Goal: Navigation & Orientation: Find specific page/section

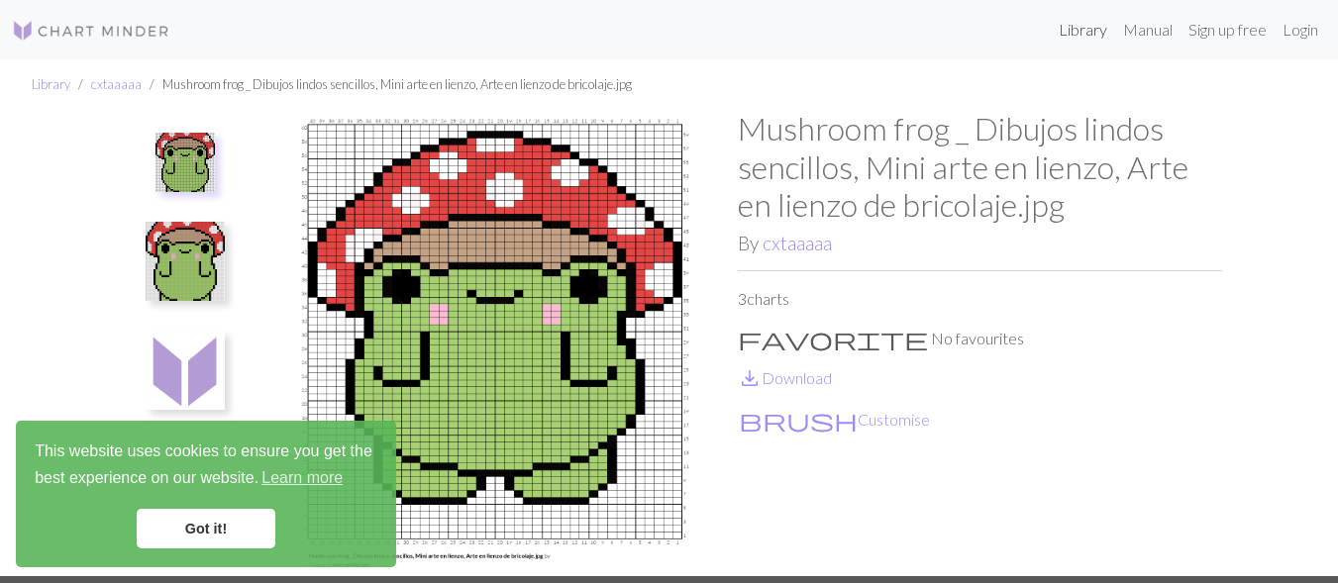
click at [1051, 10] on link "Library" at bounding box center [1083, 30] width 64 height 40
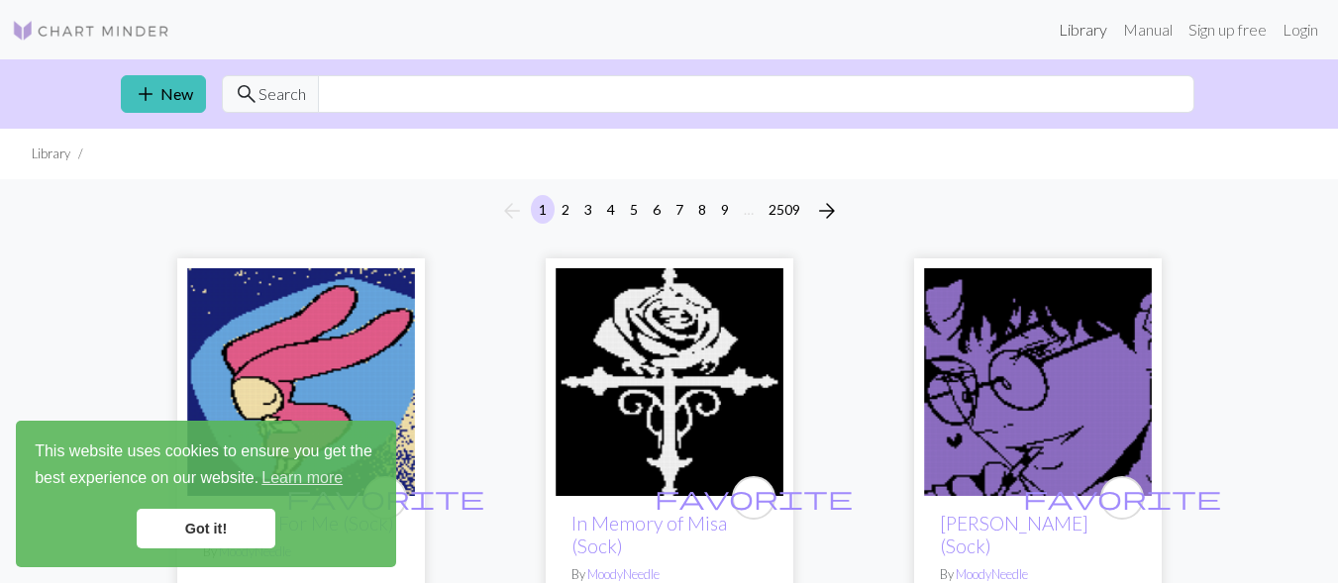
click at [1051, 10] on link "Library" at bounding box center [1083, 30] width 64 height 40
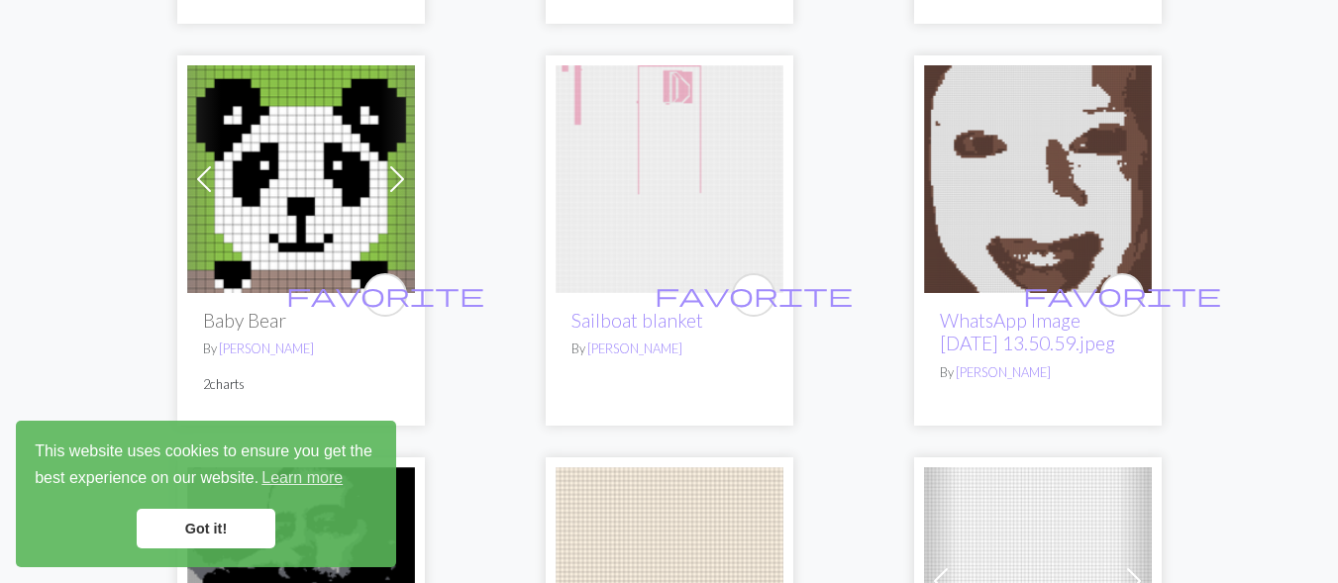
scroll to position [693, 0]
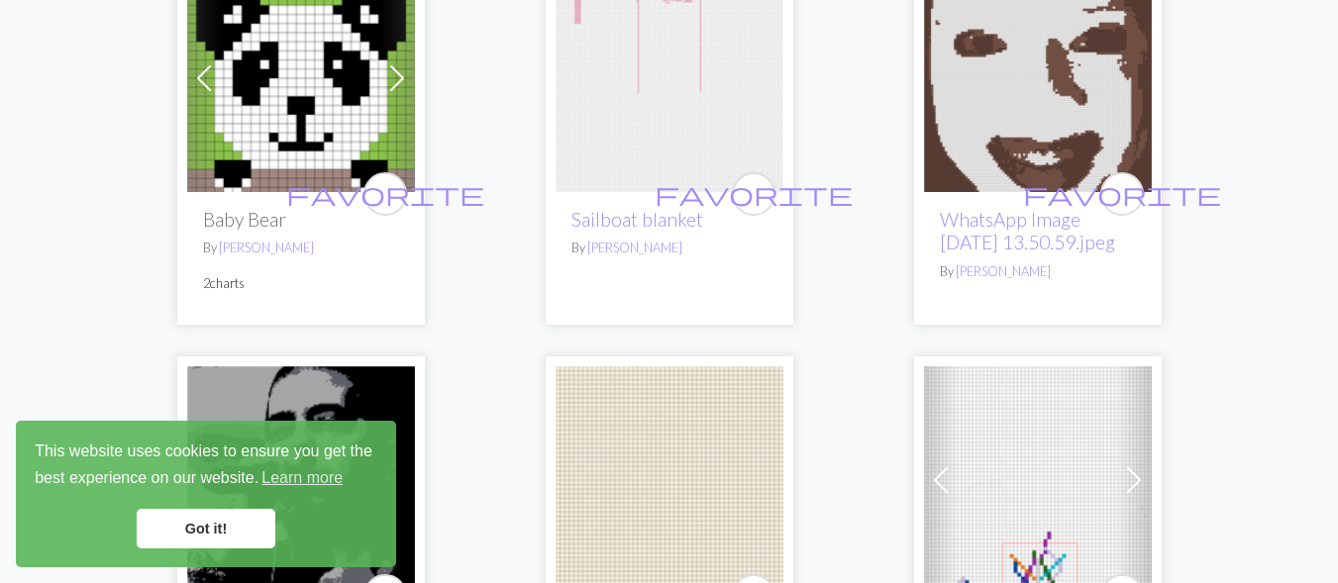
drag, startPoint x: 289, startPoint y: 114, endPoint x: 258, endPoint y: 100, distance: 34.6
click at [187, 66] on link at bounding box center [301, 75] width 228 height 19
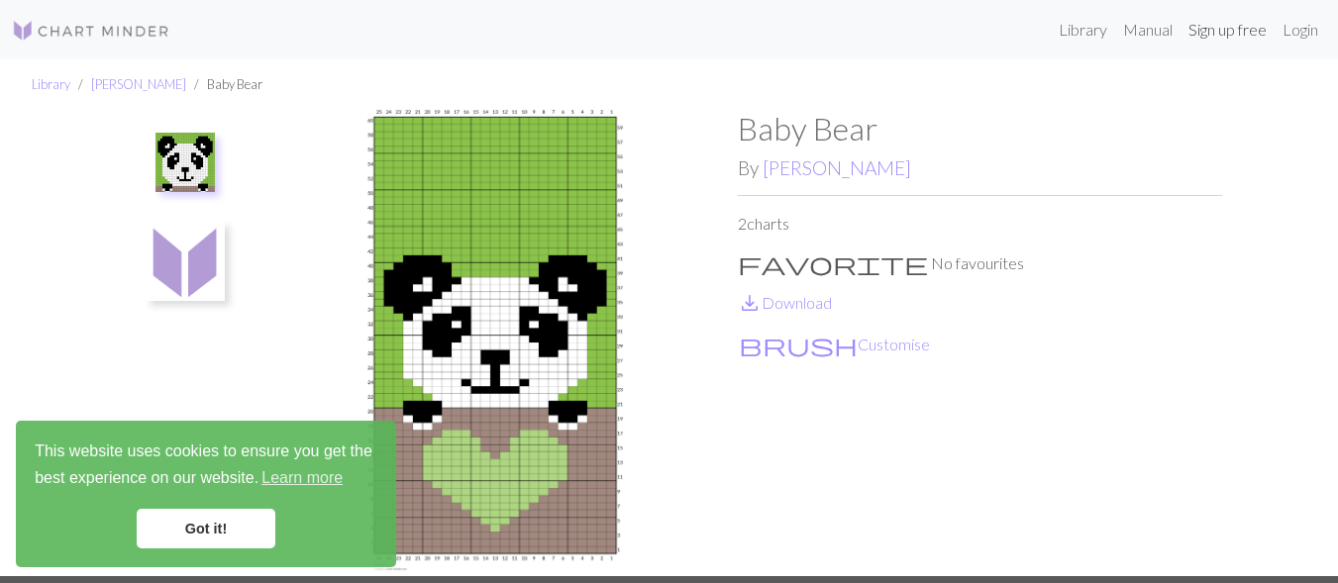
click at [1181, 10] on link "Sign up free" at bounding box center [1228, 30] width 94 height 40
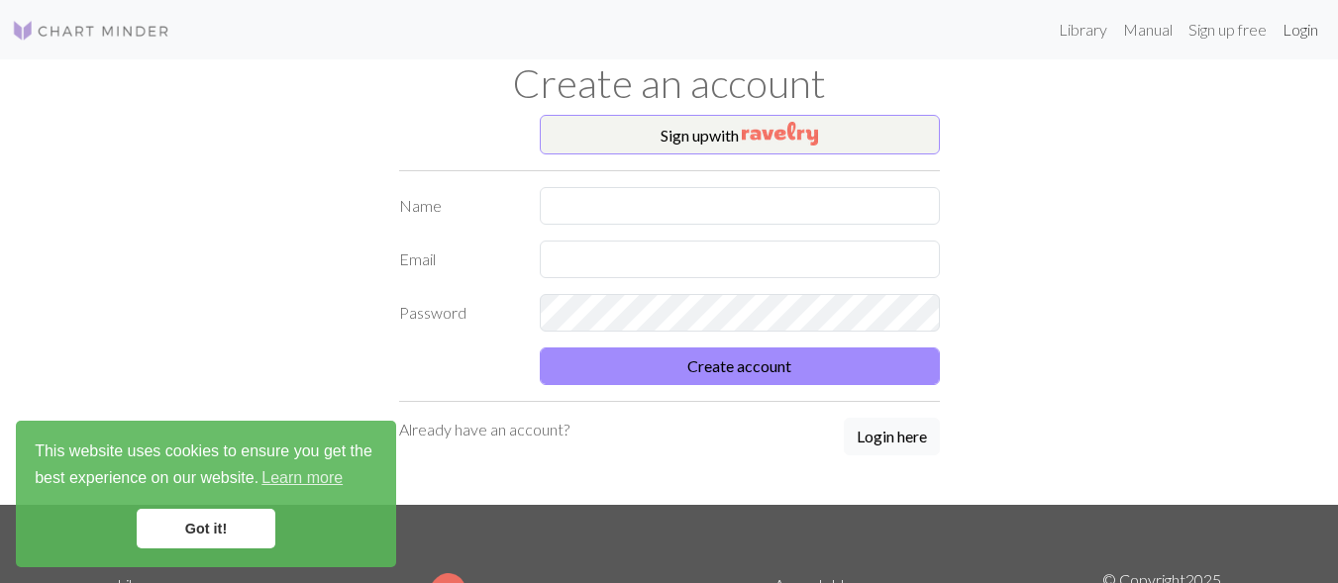
click at [1275, 10] on link "Login" at bounding box center [1301, 30] width 52 height 40
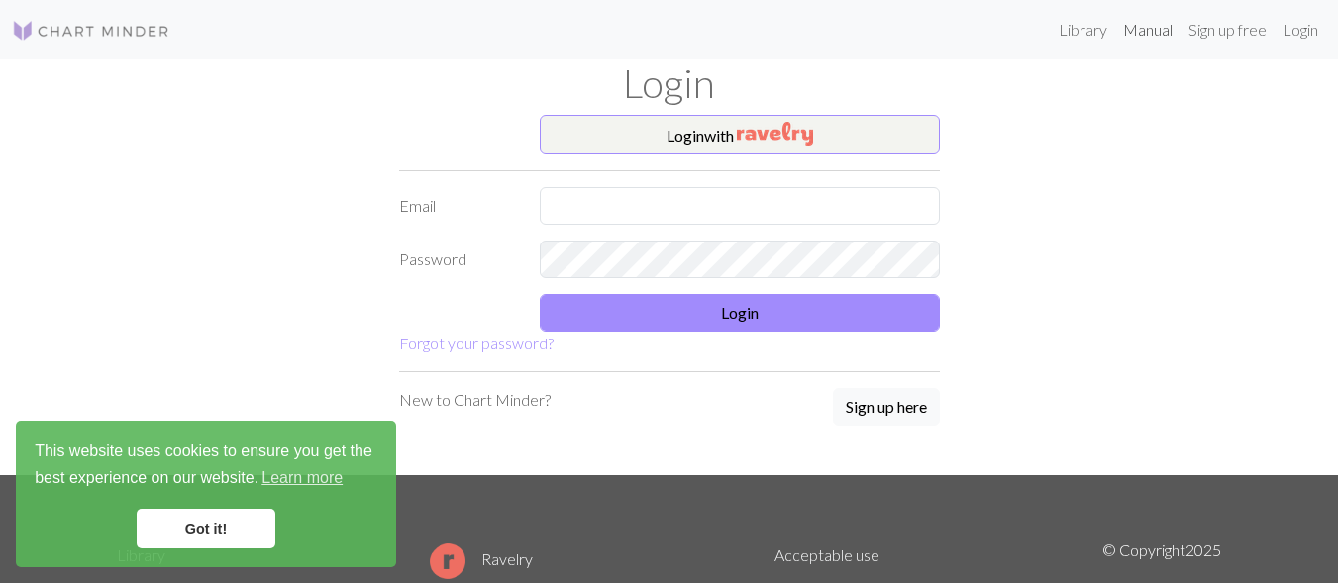
click at [1115, 10] on link "Manual" at bounding box center [1147, 30] width 65 height 40
